Goal: Navigation & Orientation: Find specific page/section

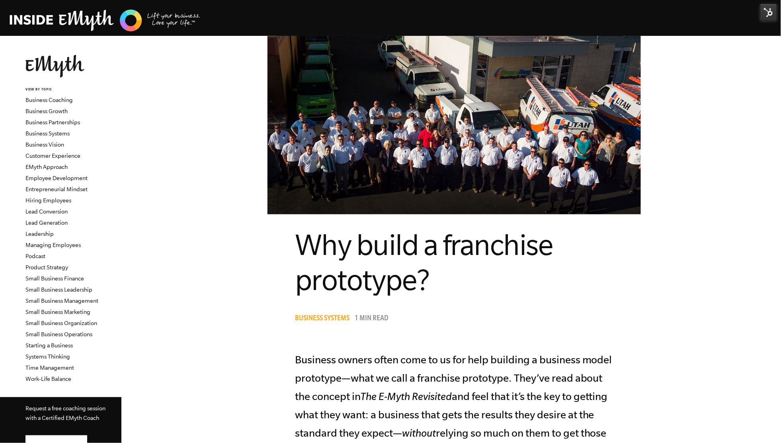
click at [769, 13] on img at bounding box center [768, 12] width 17 height 17
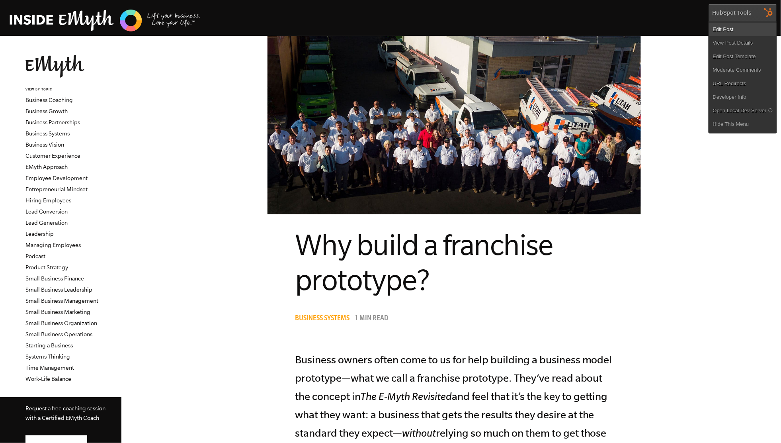
click at [732, 33] on link "Edit Post" at bounding box center [743, 30] width 68 height 14
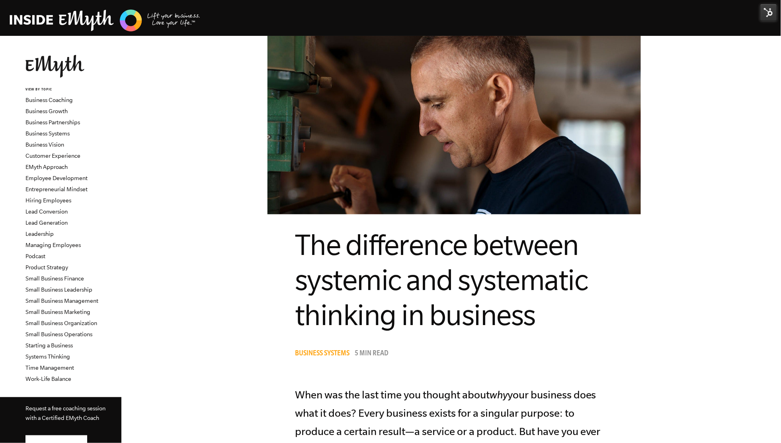
click at [769, 16] on img at bounding box center [768, 12] width 17 height 17
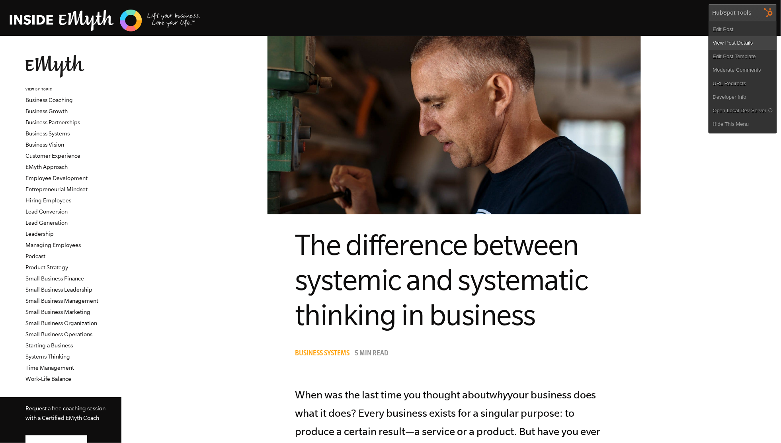
click at [732, 37] on link "View Post Details" at bounding box center [743, 43] width 68 height 14
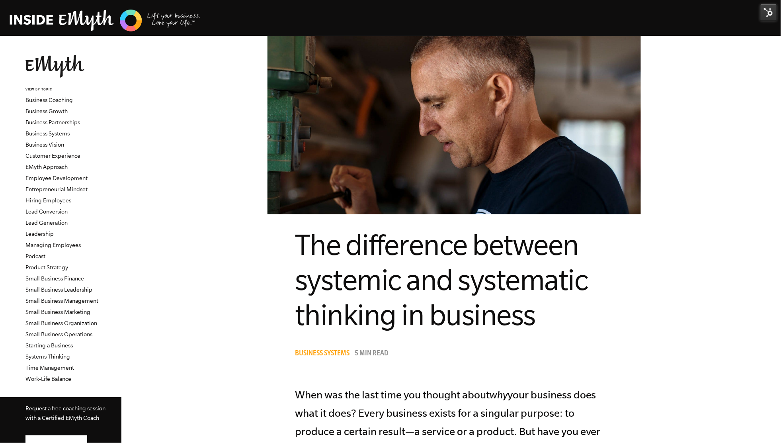
click at [766, 14] on img at bounding box center [768, 12] width 17 height 17
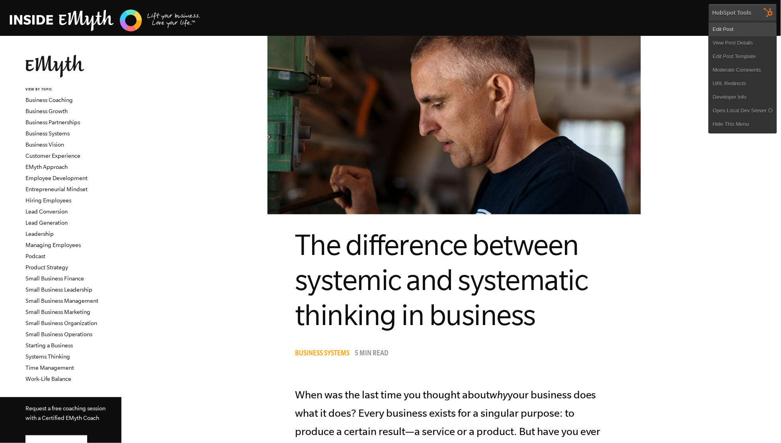
click at [745, 29] on link "Edit Post" at bounding box center [743, 30] width 68 height 14
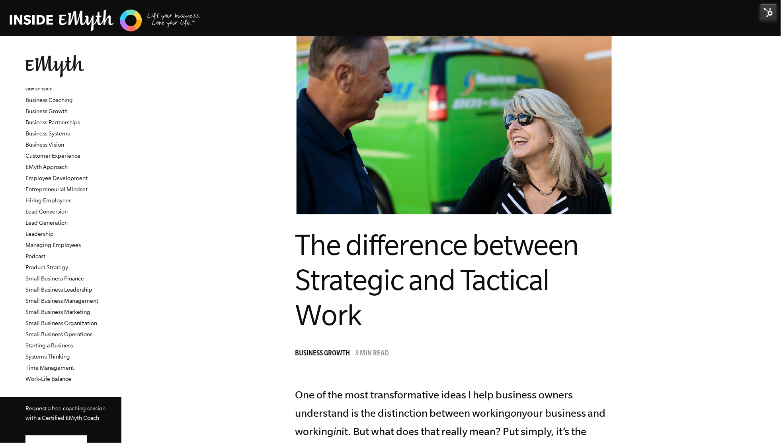
drag, startPoint x: 758, startPoint y: 18, endPoint x: 765, endPoint y: 18, distance: 7.6
click at [761, 18] on body "Topics: Finding Customers Business Systems Managing Employees Leadership Managi…" at bounding box center [390, 221] width 781 height 443
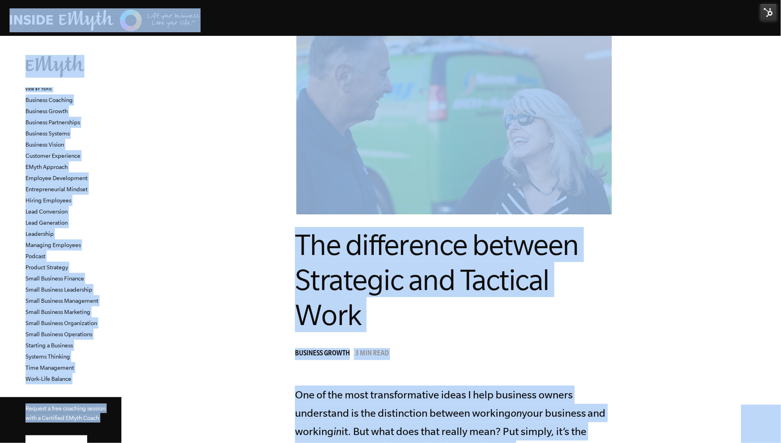
click at [767, 16] on img at bounding box center [768, 12] width 17 height 17
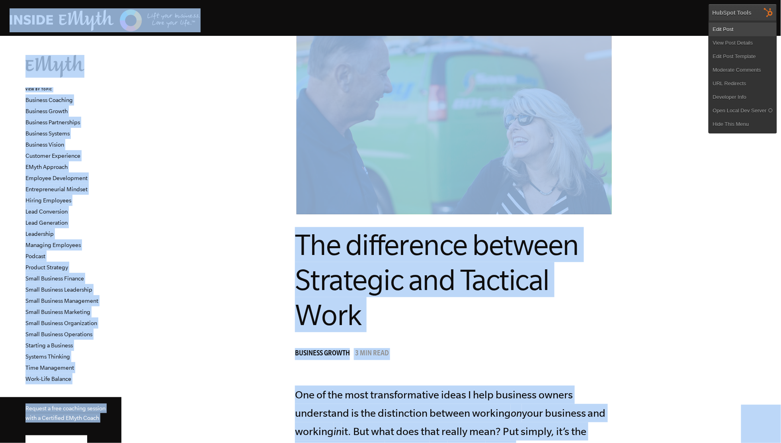
click at [740, 31] on link "Edit Post" at bounding box center [743, 30] width 68 height 14
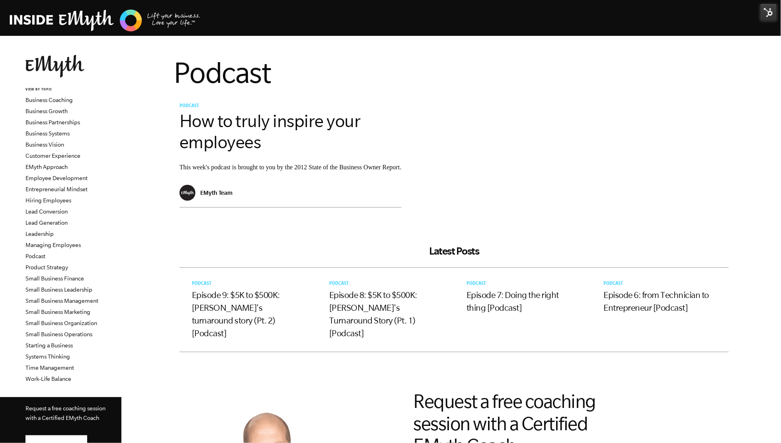
click at [766, 9] on img at bounding box center [768, 12] width 17 height 17
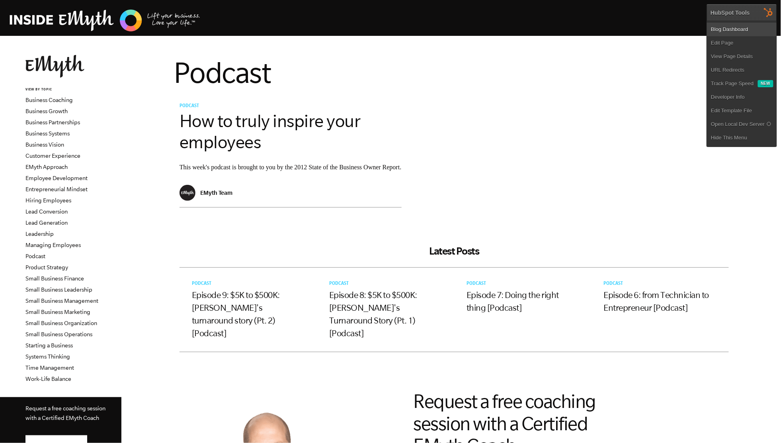
click at [735, 33] on link "Blog Dashboard" at bounding box center [742, 30] width 70 height 14
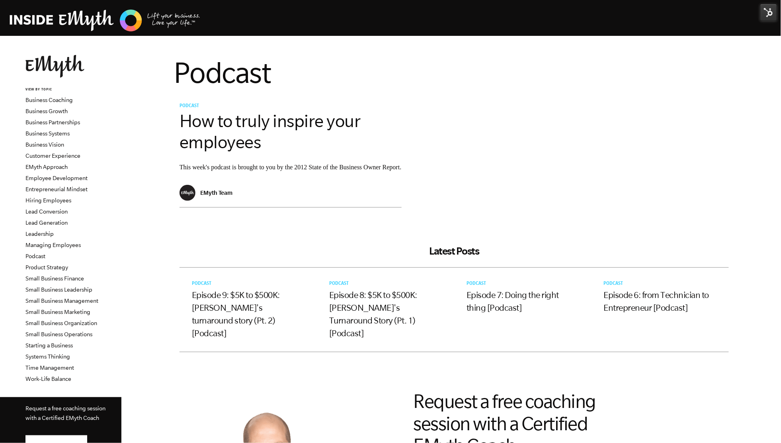
drag, startPoint x: 768, startPoint y: 12, endPoint x: 754, endPoint y: 19, distance: 15.7
click at [768, 12] on img at bounding box center [768, 12] width 17 height 17
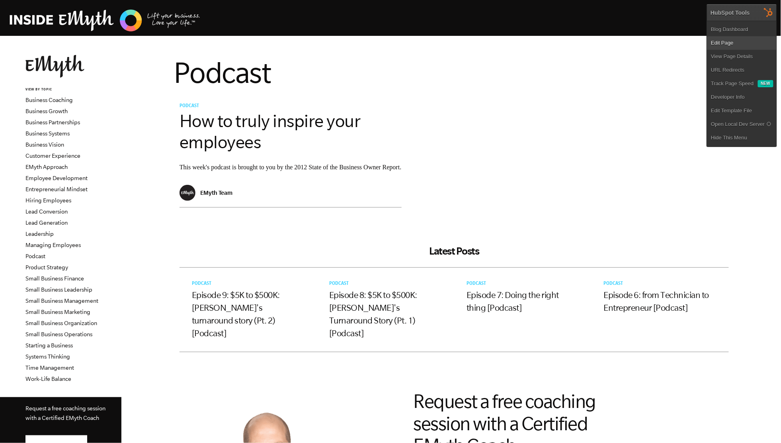
click at [739, 46] on link "Edit Page" at bounding box center [742, 43] width 70 height 14
